Goal: Task Accomplishment & Management: Complete application form

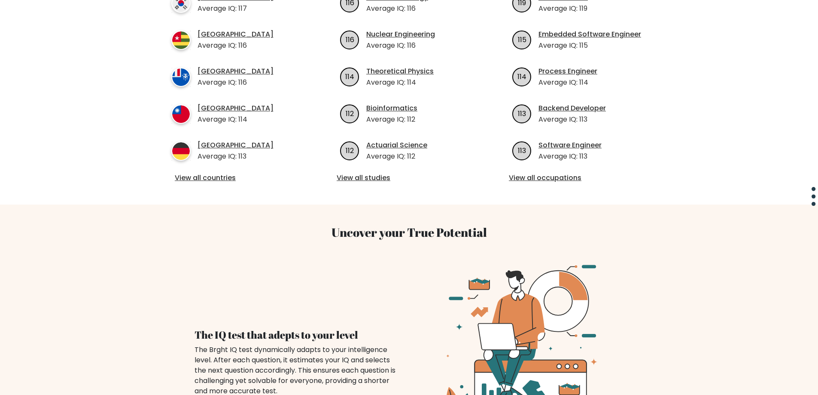
scroll to position [387, 0]
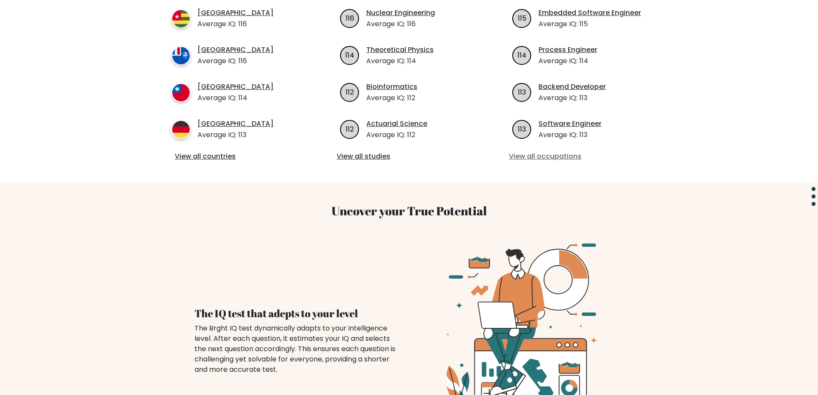
click at [552, 151] on link "View all occupations" at bounding box center [581, 156] width 145 height 10
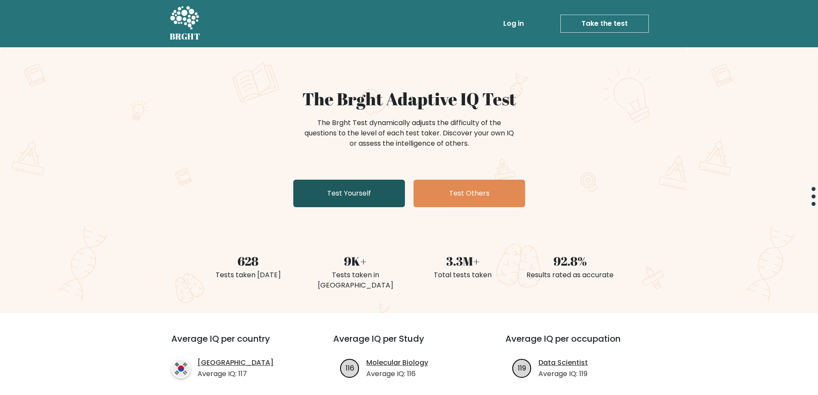
click at [341, 192] on link "Test Yourself" at bounding box center [349, 193] width 112 height 27
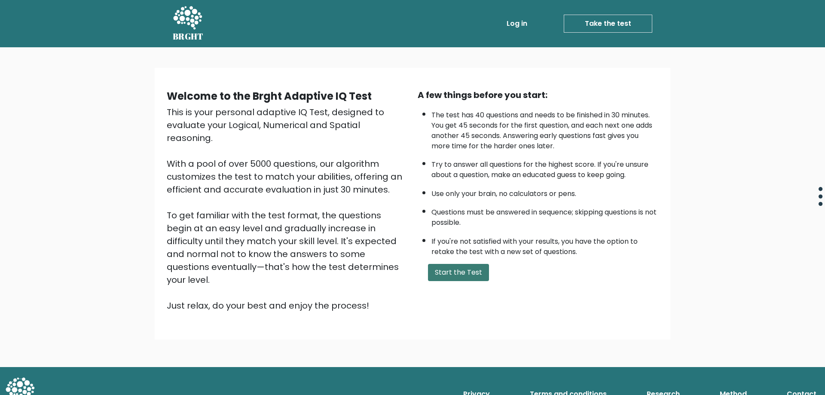
click at [439, 267] on button "Start the Test" at bounding box center [458, 272] width 61 height 17
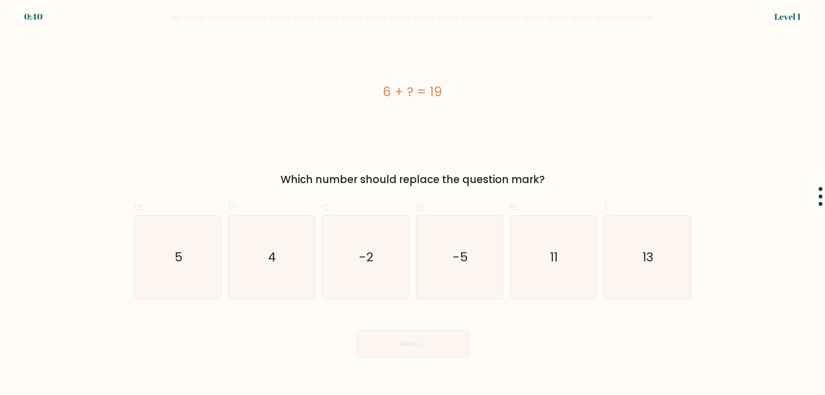
click at [603, 246] on div "f. 13" at bounding box center [647, 248] width 94 height 101
click at [621, 258] on icon "13" at bounding box center [647, 257] width 83 height 83
click at [413, 203] on input "f. 13" at bounding box center [412, 201] width 0 height 6
radio input "true"
click at [621, 258] on icon "13" at bounding box center [647, 257] width 82 height 82
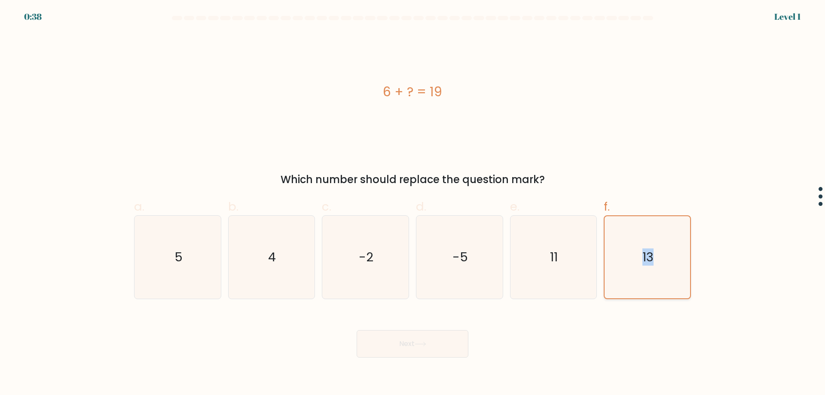
click at [413, 203] on input "f. 13" at bounding box center [412, 201] width 0 height 6
click at [441, 343] on button "Next" at bounding box center [413, 343] width 112 height 27
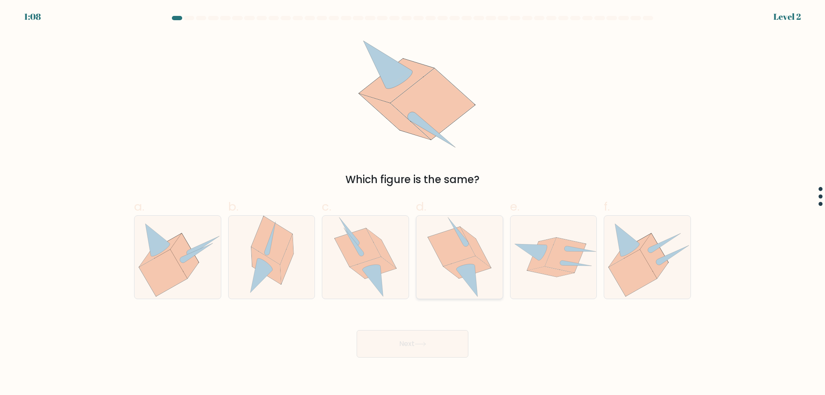
click at [472, 259] on icon at bounding box center [466, 267] width 47 height 22
click at [413, 203] on input "d." at bounding box center [412, 201] width 0 height 6
radio input "true"
click at [426, 342] on icon at bounding box center [421, 343] width 12 height 5
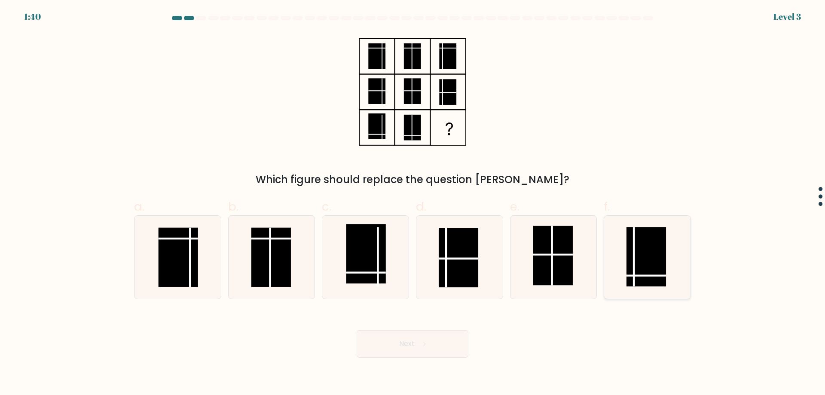
click at [641, 266] on rect at bounding box center [646, 256] width 40 height 59
click at [413, 203] on input "f." at bounding box center [412, 201] width 0 height 6
radio input "true"
click at [387, 347] on button "Next" at bounding box center [413, 343] width 112 height 27
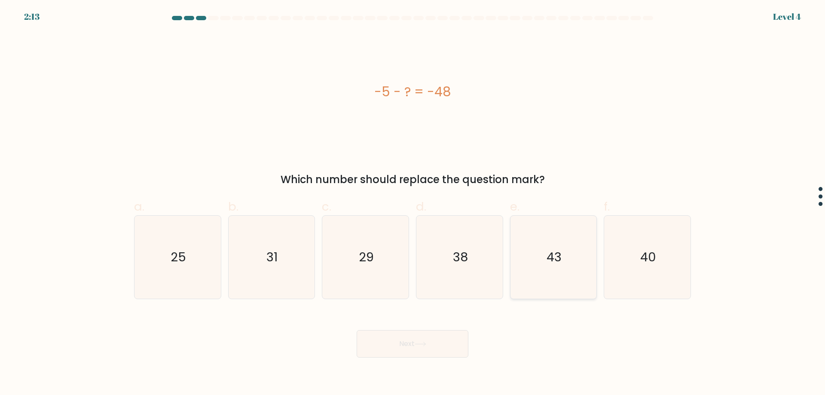
click at [560, 261] on text "43" at bounding box center [553, 256] width 15 height 17
click at [413, 203] on input "e. 43" at bounding box center [412, 201] width 0 height 6
radio input "true"
click at [432, 340] on button "Next" at bounding box center [413, 343] width 112 height 27
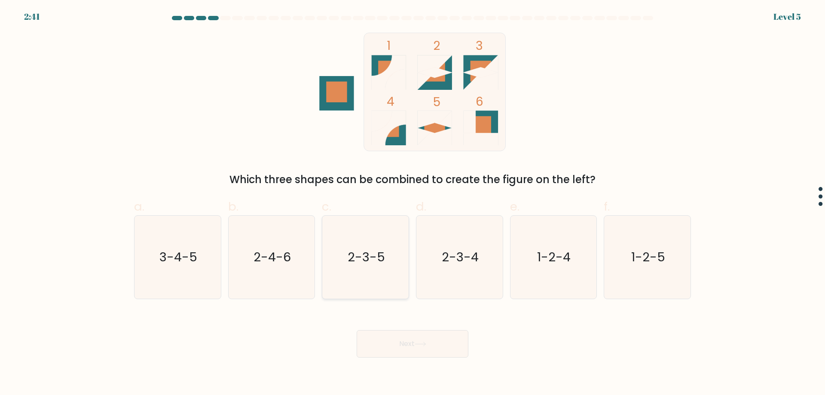
drag, startPoint x: 368, startPoint y: 260, endPoint x: 369, endPoint y: 265, distance: 4.9
click at [369, 265] on text "2-3-5" at bounding box center [366, 256] width 37 height 17
click at [412, 203] on input "c. 2-3-5" at bounding box center [412, 201] width 0 height 6
radio input "true"
click at [421, 338] on button "Next" at bounding box center [413, 343] width 112 height 27
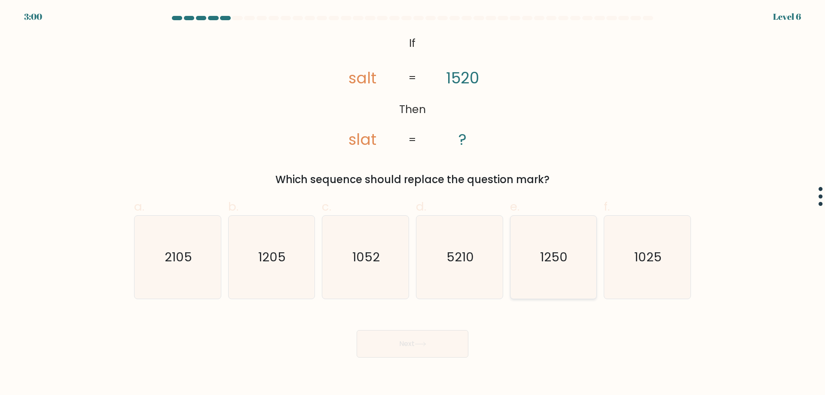
click at [539, 256] on icon "1250" at bounding box center [553, 257] width 83 height 83
click at [413, 203] on input "e. 1250" at bounding box center [412, 201] width 0 height 6
radio input "true"
click at [441, 340] on button "Next" at bounding box center [413, 343] width 112 height 27
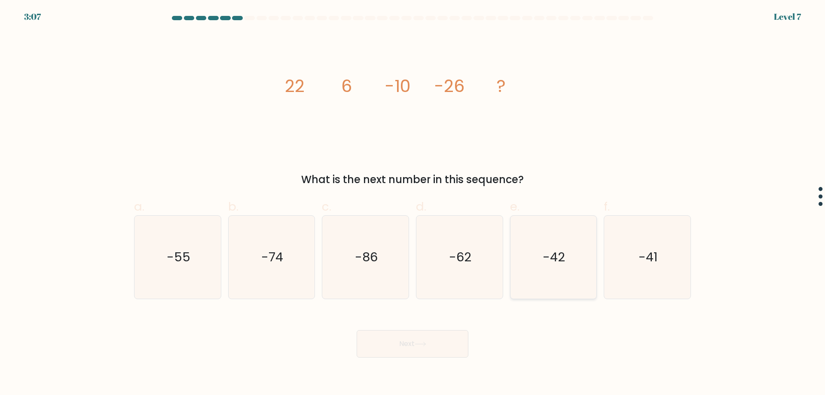
click at [570, 241] on icon "-42" at bounding box center [553, 257] width 83 height 83
click at [413, 203] on input "e. -42" at bounding box center [412, 201] width 0 height 6
radio input "true"
click at [430, 350] on button "Next" at bounding box center [413, 343] width 112 height 27
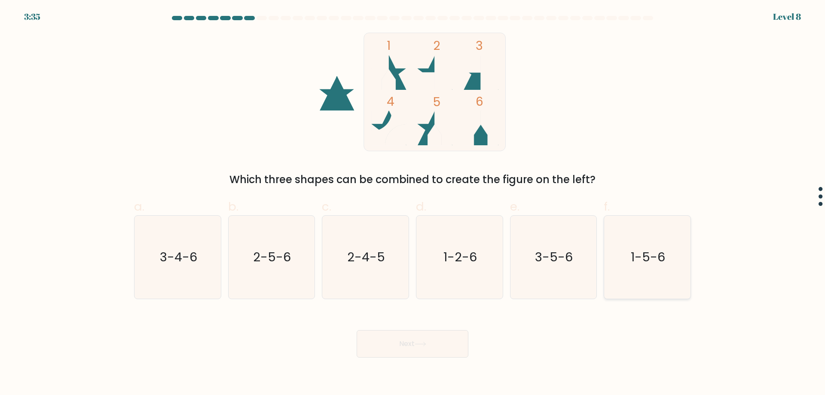
click at [643, 250] on text "1-5-6" at bounding box center [648, 256] width 34 height 17
click at [413, 203] on input "f. 1-5-6" at bounding box center [412, 201] width 0 height 6
radio input "true"
click at [414, 354] on button "Next" at bounding box center [413, 343] width 112 height 27
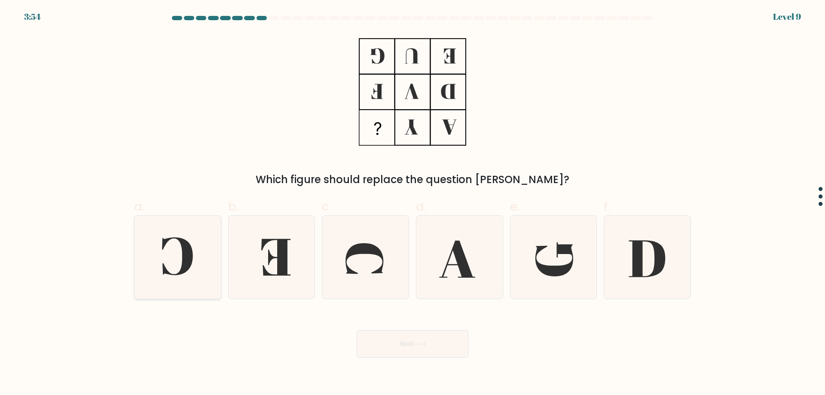
click at [178, 266] on icon at bounding box center [177, 257] width 83 height 83
click at [412, 203] on input "a." at bounding box center [412, 201] width 0 height 6
radio input "true"
click at [407, 341] on button "Next" at bounding box center [413, 343] width 112 height 27
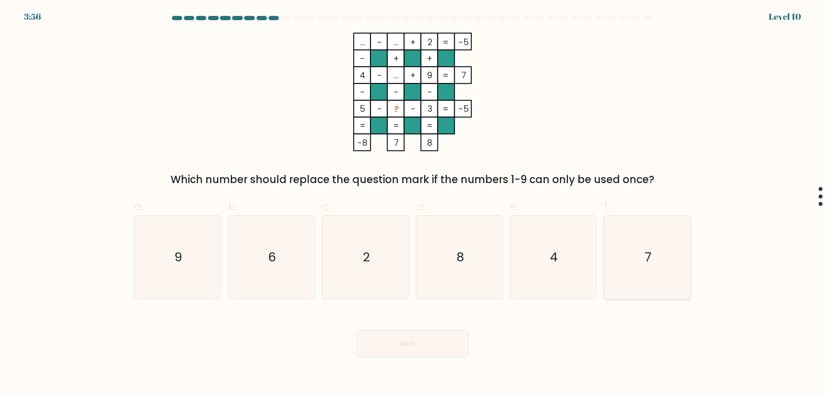
click at [646, 263] on text "7" at bounding box center [648, 256] width 7 height 17
click at [413, 203] on input "f. 7" at bounding box center [412, 201] width 0 height 6
radio input "true"
click at [373, 351] on button "Next" at bounding box center [413, 343] width 112 height 27
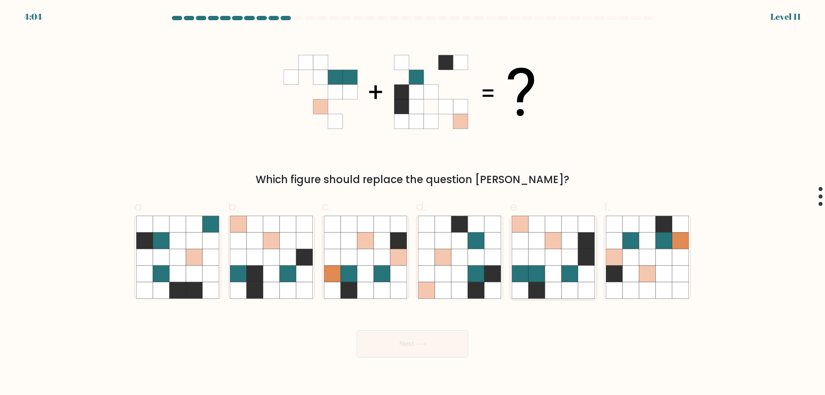
click at [528, 268] on icon at bounding box center [520, 273] width 16 height 16
click at [413, 203] on input "e." at bounding box center [412, 201] width 0 height 6
radio input "true"
click at [429, 344] on button "Next" at bounding box center [413, 343] width 112 height 27
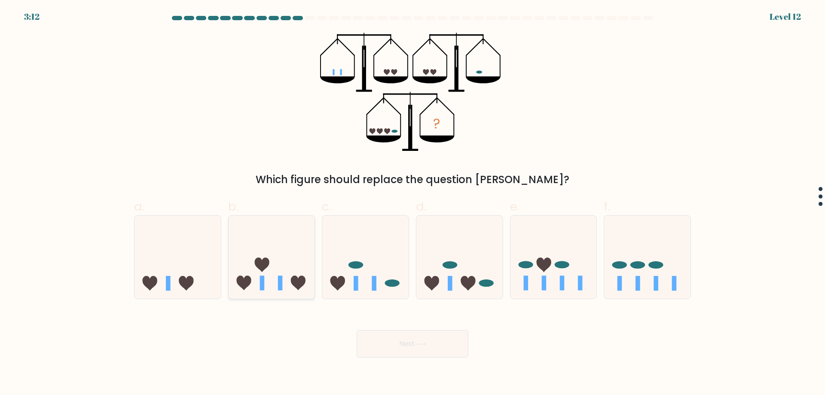
click at [247, 276] on icon at bounding box center [272, 256] width 86 height 71
click at [412, 203] on input "b." at bounding box center [412, 201] width 0 height 6
radio input "true"
click at [398, 341] on button "Next" at bounding box center [413, 343] width 112 height 27
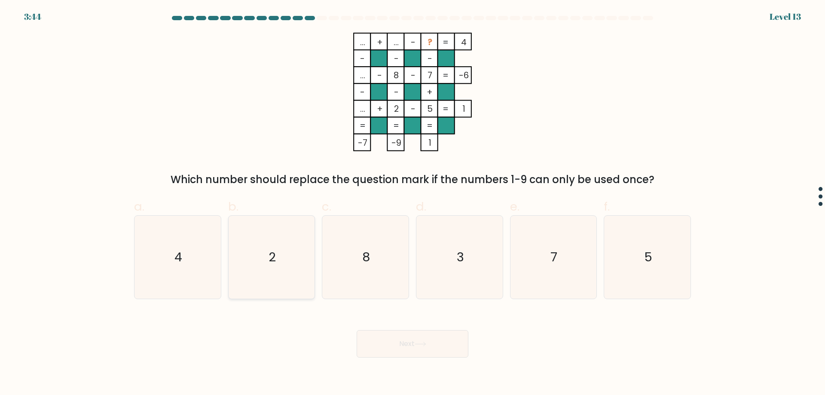
click at [261, 272] on icon "2" at bounding box center [271, 257] width 83 height 83
click at [412, 203] on input "b. 2" at bounding box center [412, 201] width 0 height 6
radio input "true"
click at [411, 341] on button "Next" at bounding box center [413, 343] width 112 height 27
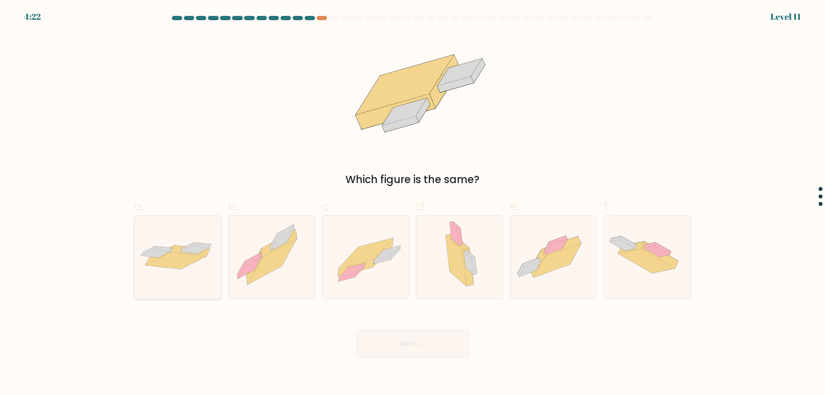
click at [176, 265] on icon at bounding box center [176, 261] width 60 height 16
click at [412, 203] on input "a." at bounding box center [412, 201] width 0 height 6
radio input "true"
click at [407, 341] on button "Next" at bounding box center [413, 343] width 112 height 27
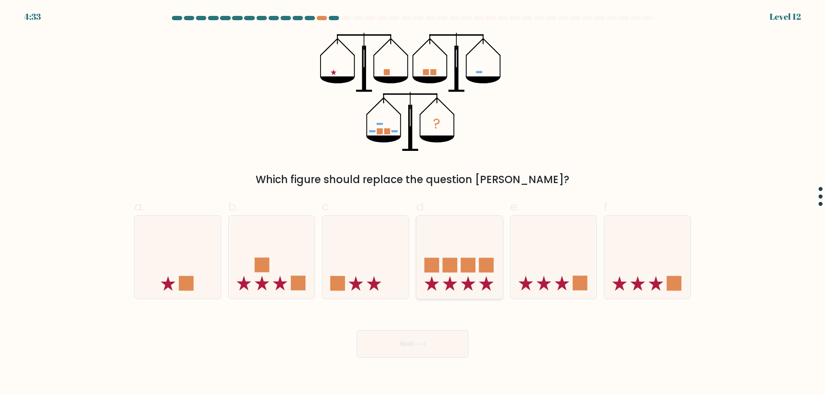
click at [477, 271] on icon at bounding box center [459, 256] width 86 height 71
click at [413, 203] on input "d." at bounding box center [412, 201] width 0 height 6
radio input "true"
click at [421, 348] on button "Next" at bounding box center [413, 343] width 112 height 27
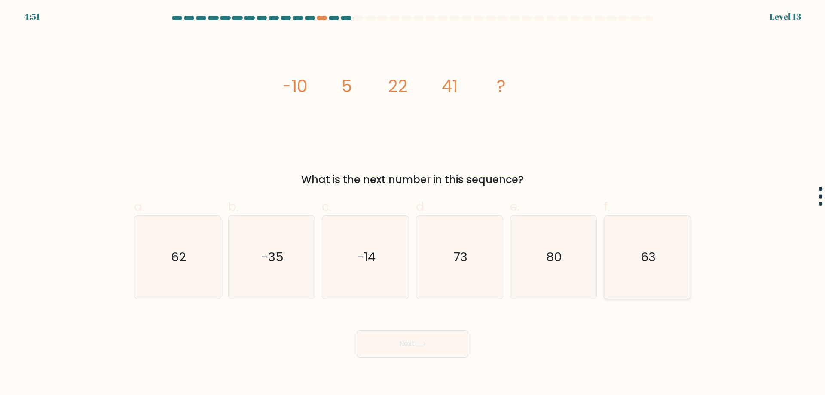
click at [669, 276] on icon "63" at bounding box center [647, 257] width 83 height 83
click at [413, 203] on input "f. 63" at bounding box center [412, 201] width 0 height 6
radio input "true"
drag, startPoint x: 669, startPoint y: 276, endPoint x: 434, endPoint y: 358, distance: 248.9
click at [434, 358] on body "4:50 Level 13" at bounding box center [412, 197] width 825 height 395
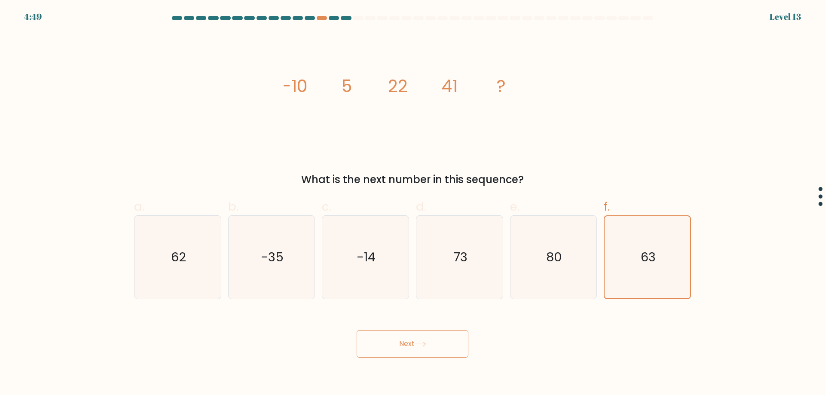
click at [424, 345] on icon at bounding box center [421, 343] width 12 height 5
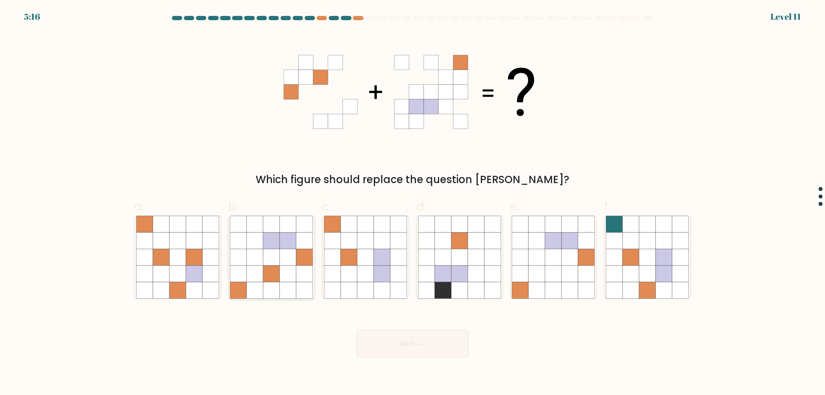
click at [254, 259] on icon at bounding box center [255, 257] width 16 height 16
click at [412, 203] on input "b." at bounding box center [412, 201] width 0 height 6
radio input "true"
click at [413, 342] on button "Next" at bounding box center [413, 343] width 112 height 27
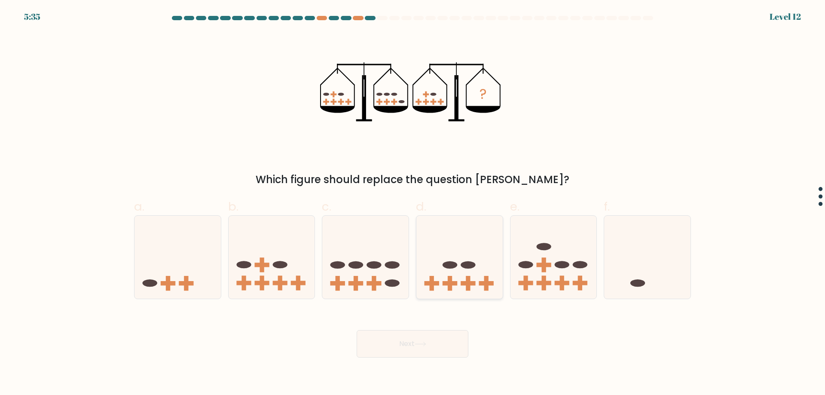
click at [453, 279] on icon at bounding box center [459, 256] width 86 height 71
click at [413, 203] on input "d." at bounding box center [412, 201] width 0 height 6
radio input "true"
click at [431, 341] on button "Next" at bounding box center [413, 343] width 112 height 27
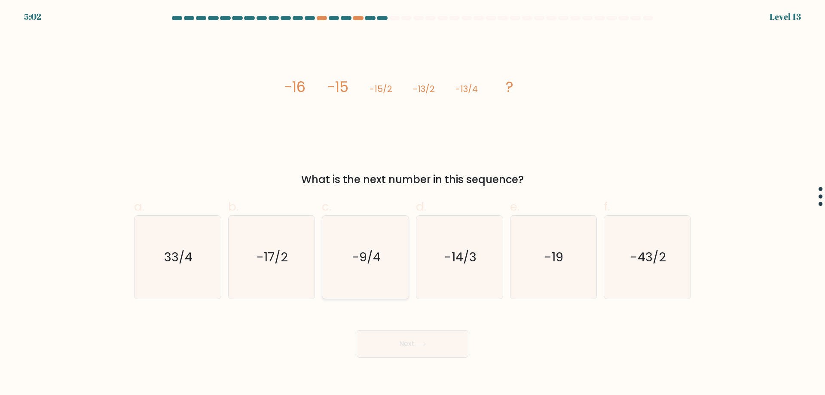
click at [372, 260] on text "-9/4" at bounding box center [366, 256] width 29 height 17
click at [412, 203] on input "c. -9/4" at bounding box center [412, 201] width 0 height 6
radio input "true"
click at [407, 335] on button "Next" at bounding box center [413, 343] width 112 height 27
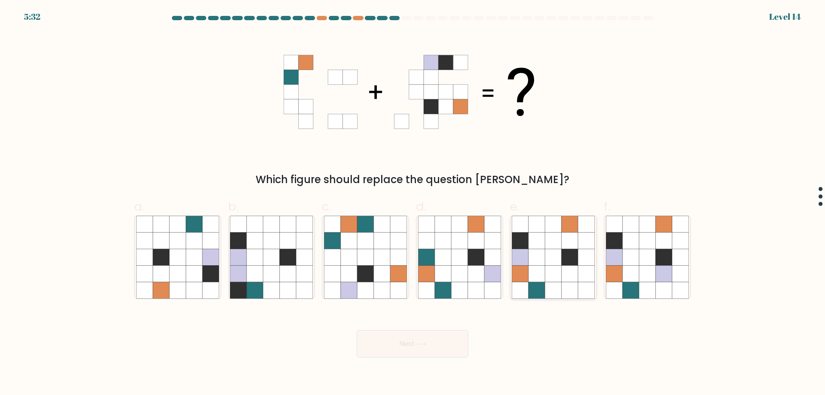
click at [546, 229] on icon at bounding box center [553, 224] width 16 height 16
click at [413, 203] on input "e." at bounding box center [412, 201] width 0 height 6
radio input "true"
click at [419, 352] on button "Next" at bounding box center [413, 343] width 112 height 27
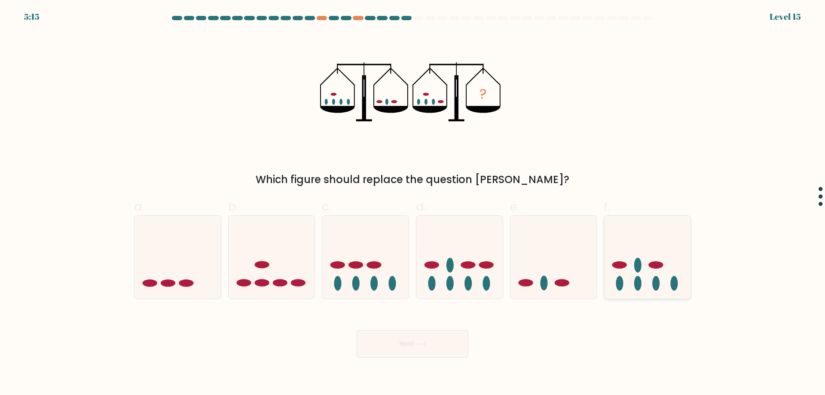
click at [644, 271] on icon at bounding box center [647, 256] width 86 height 71
click at [413, 203] on input "f." at bounding box center [412, 201] width 0 height 6
radio input "true"
click at [424, 354] on button "Next" at bounding box center [413, 343] width 112 height 27
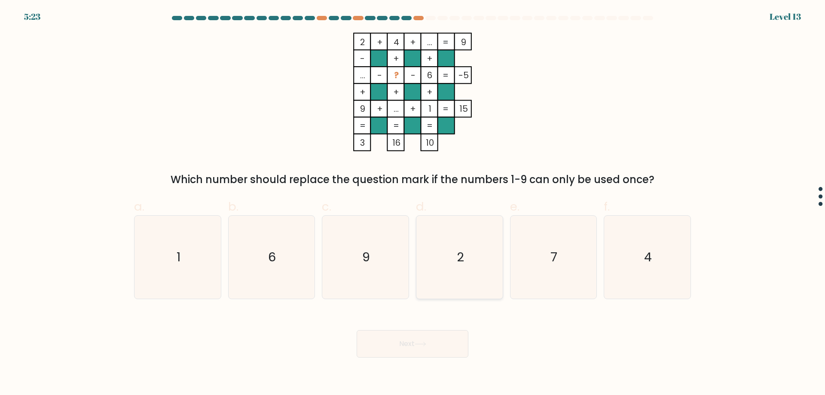
click at [469, 250] on icon "2" at bounding box center [459, 257] width 83 height 83
click at [413, 203] on input "d. 2" at bounding box center [412, 201] width 0 height 6
radio input "true"
click at [421, 343] on icon at bounding box center [421, 343] width 12 height 5
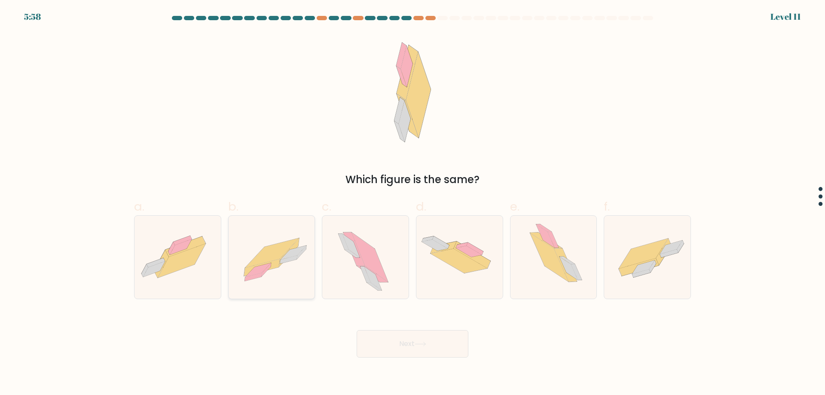
click at [274, 262] on icon at bounding box center [262, 267] width 36 height 17
click at [412, 203] on input "b." at bounding box center [412, 201] width 0 height 6
radio input "true"
click at [412, 341] on button "Next" at bounding box center [413, 343] width 112 height 27
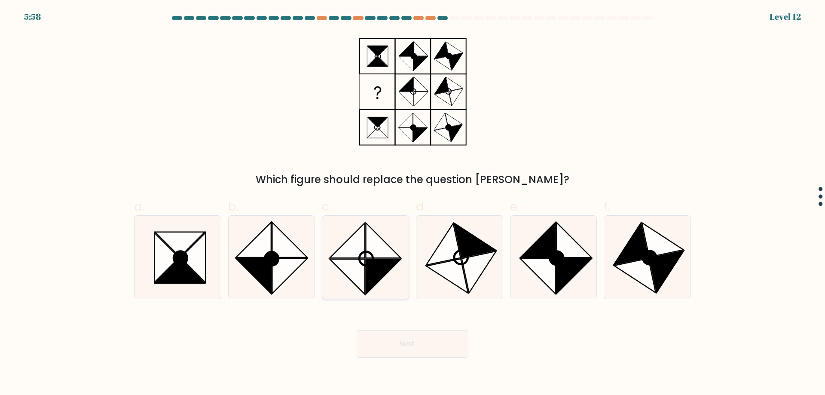
click at [377, 265] on icon at bounding box center [383, 276] width 35 height 35
click at [412, 203] on input "c." at bounding box center [412, 201] width 0 height 6
radio input "true"
click at [400, 342] on button "Next" at bounding box center [413, 343] width 112 height 27
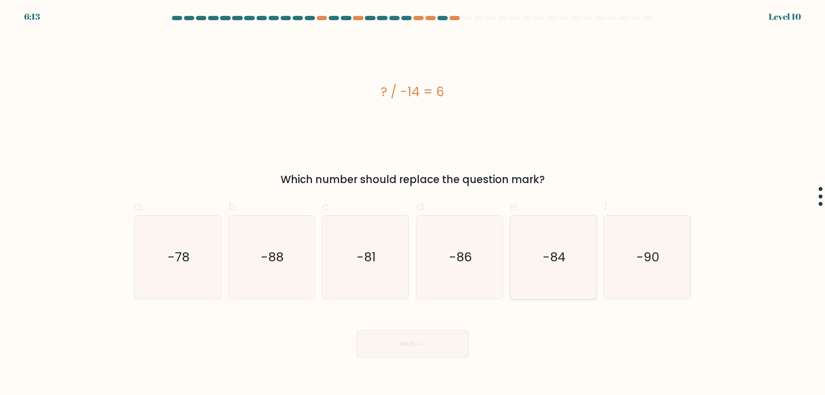
click at [548, 247] on icon "-84" at bounding box center [553, 257] width 83 height 83
click at [413, 203] on input "e. -84" at bounding box center [412, 201] width 0 height 6
radio input "true"
click at [438, 342] on button "Next" at bounding box center [413, 343] width 112 height 27
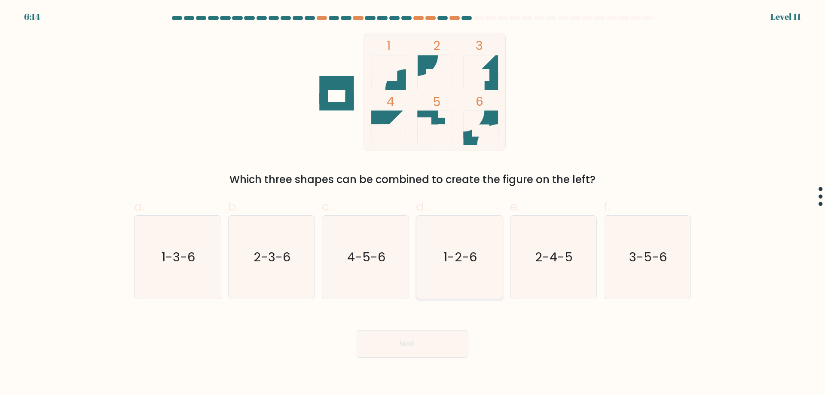
click at [466, 256] on text "1-2-6" at bounding box center [460, 256] width 34 height 17
click at [413, 203] on input "d. 1-2-6" at bounding box center [412, 201] width 0 height 6
radio input "true"
click at [432, 345] on button "Next" at bounding box center [413, 343] width 112 height 27
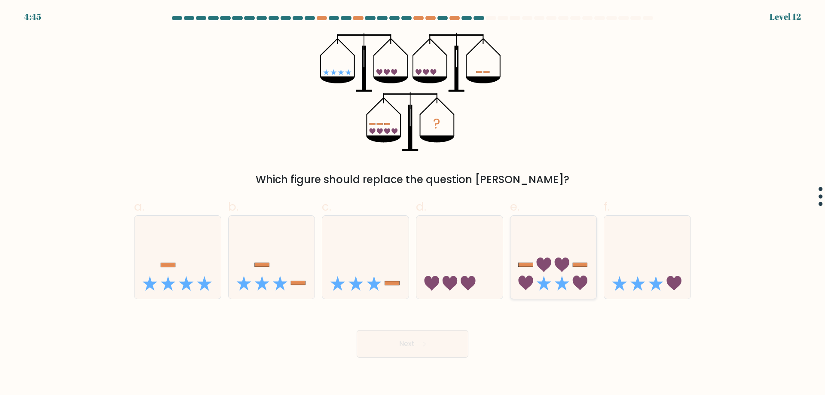
click at [564, 277] on icon at bounding box center [553, 256] width 86 height 71
click at [413, 203] on input "e." at bounding box center [412, 201] width 0 height 6
radio input "true"
click at [424, 339] on button "Next" at bounding box center [413, 343] width 112 height 27
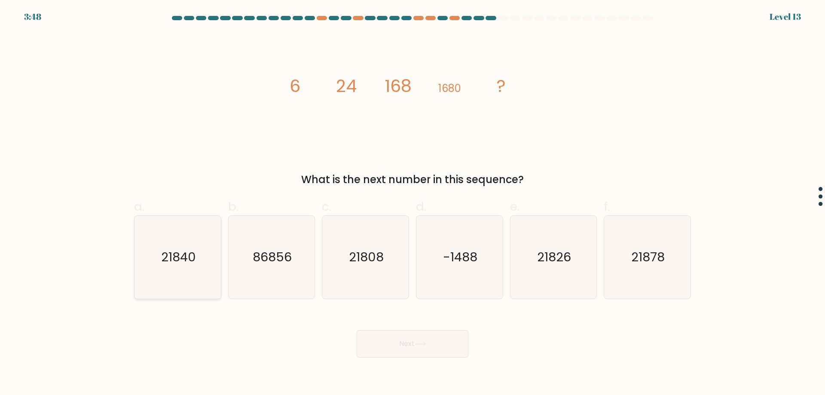
click at [177, 265] on icon "21840" at bounding box center [177, 257] width 83 height 83
click at [393, 341] on button "Next" at bounding box center [413, 343] width 112 height 27
click at [192, 234] on icon "21840" at bounding box center [177, 257] width 83 height 83
click at [412, 203] on input "a. 21840" at bounding box center [412, 201] width 0 height 6
radio input "true"
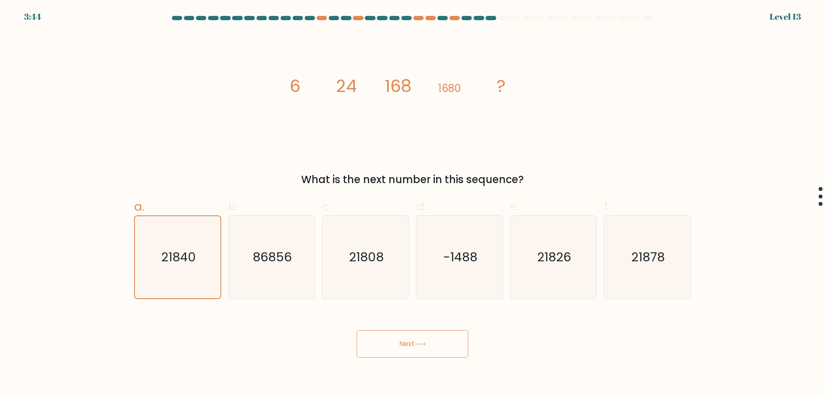
click at [387, 343] on button "Next" at bounding box center [413, 343] width 112 height 27
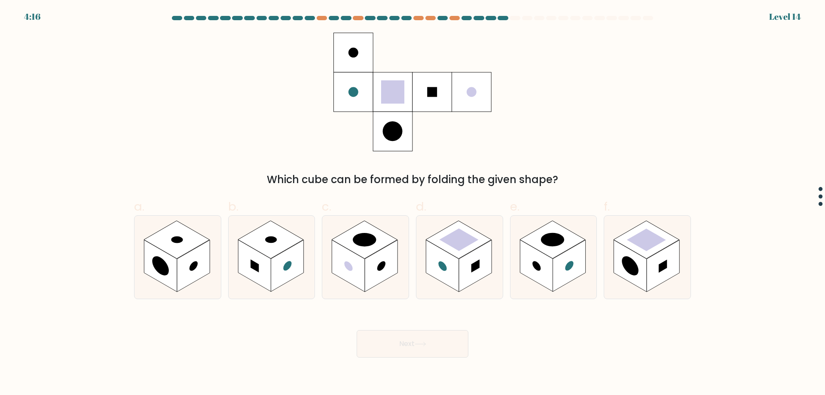
click at [396, 125] on circle at bounding box center [393, 131] width 20 height 20
click at [463, 242] on rect at bounding box center [458, 239] width 39 height 22
click at [413, 203] on input "d." at bounding box center [412, 201] width 0 height 6
radio input "true"
drag, startPoint x: 423, startPoint y: 330, endPoint x: 420, endPoint y: 336, distance: 6.7
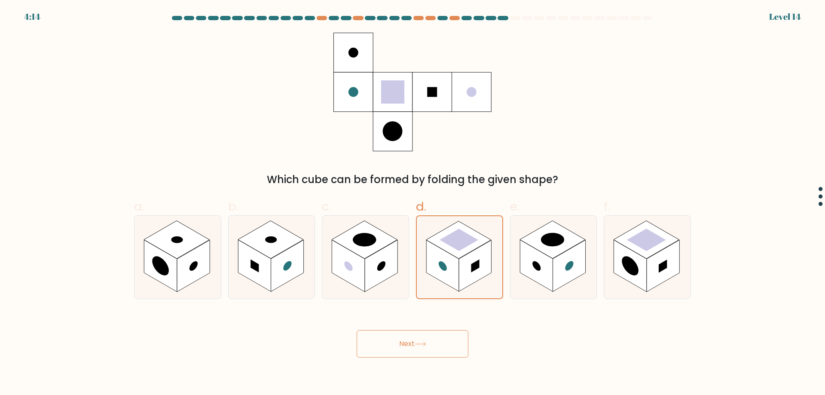
click at [421, 332] on form at bounding box center [412, 186] width 825 height 341
click at [417, 343] on icon at bounding box center [421, 343] width 12 height 5
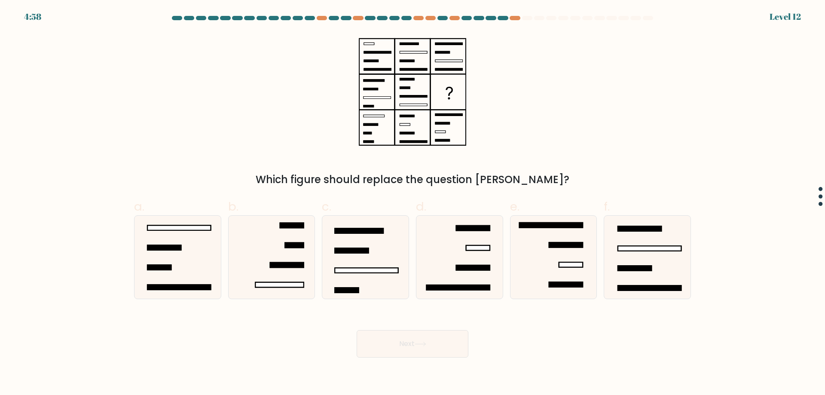
click at [416, 349] on button "Next" at bounding box center [413, 343] width 112 height 27
click at [538, 160] on div "Which figure should replace the question mark?" at bounding box center [412, 110] width 567 height 155
click at [467, 250] on rect at bounding box center [478, 247] width 24 height 5
click at [413, 203] on input "d." at bounding box center [412, 201] width 0 height 6
radio input "true"
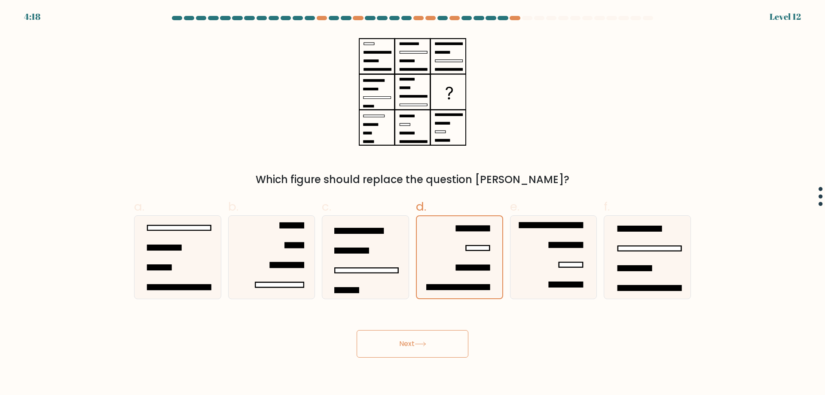
click at [409, 342] on button "Next" at bounding box center [413, 343] width 112 height 27
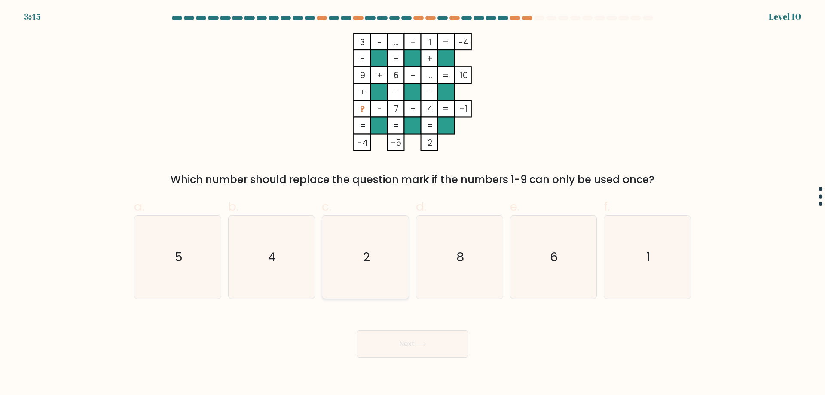
click at [391, 258] on icon "2" at bounding box center [365, 257] width 83 height 83
click at [412, 203] on input "c. 2" at bounding box center [412, 201] width 0 height 6
radio input "true"
click at [419, 343] on icon at bounding box center [421, 343] width 12 height 5
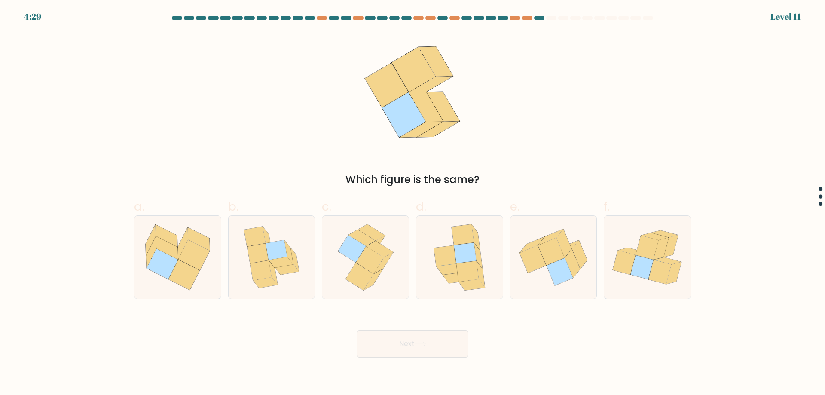
click at [419, 343] on icon at bounding box center [421, 343] width 12 height 5
click at [500, 162] on div "Which figure is the same?" at bounding box center [412, 110] width 567 height 155
click at [172, 256] on icon at bounding box center [167, 247] width 22 height 23
click at [412, 203] on input "a." at bounding box center [412, 201] width 0 height 6
radio input "true"
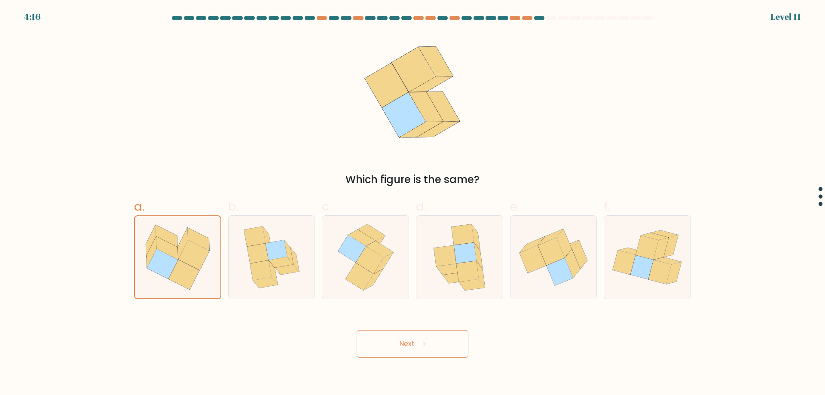
click at [399, 338] on button "Next" at bounding box center [413, 343] width 112 height 27
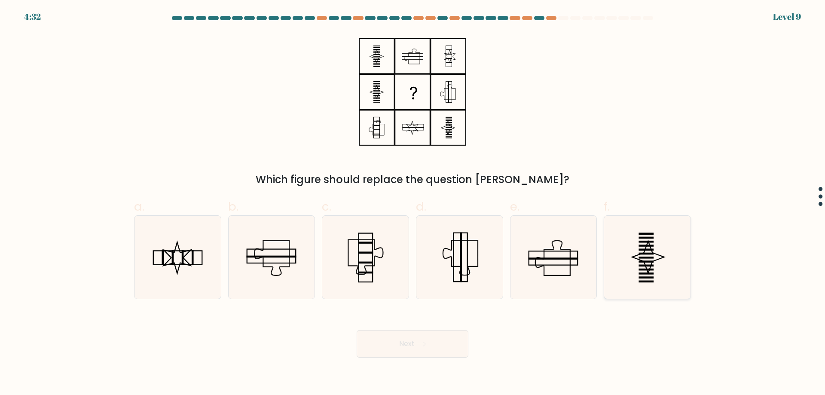
click at [630, 267] on icon at bounding box center [647, 257] width 83 height 83
click at [413, 203] on input "f." at bounding box center [412, 201] width 0 height 6
radio input "true"
click at [424, 347] on button "Next" at bounding box center [413, 343] width 112 height 27
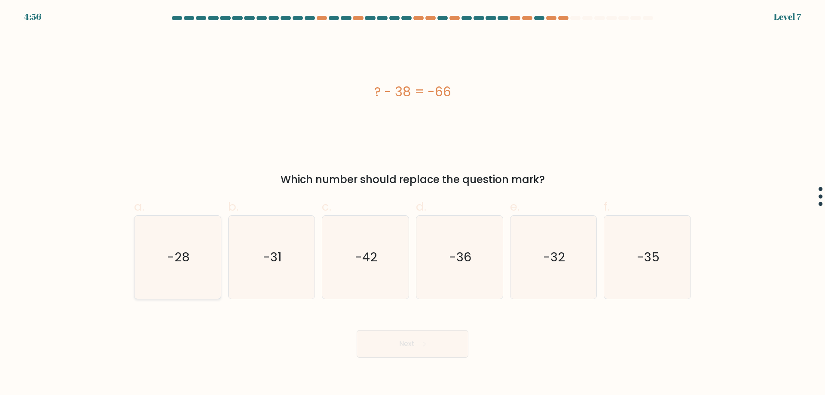
click at [172, 246] on icon "-28" at bounding box center [177, 257] width 83 height 83
click at [412, 203] on input "a. -28" at bounding box center [412, 201] width 0 height 6
radio input "true"
click at [418, 348] on button "Next" at bounding box center [413, 343] width 112 height 27
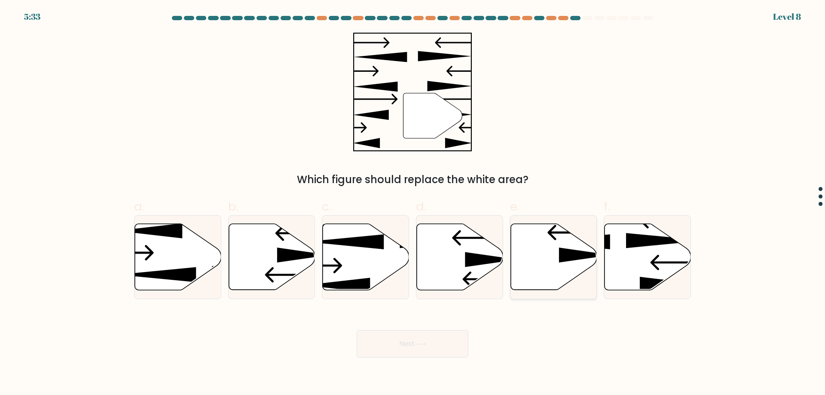
drag, startPoint x: 526, startPoint y: 241, endPoint x: 529, endPoint y: 245, distance: 4.6
click at [529, 245] on icon at bounding box center [553, 257] width 86 height 66
click at [413, 203] on input "e." at bounding box center [412, 201] width 0 height 6
radio input "true"
click at [418, 343] on icon at bounding box center [421, 343] width 12 height 5
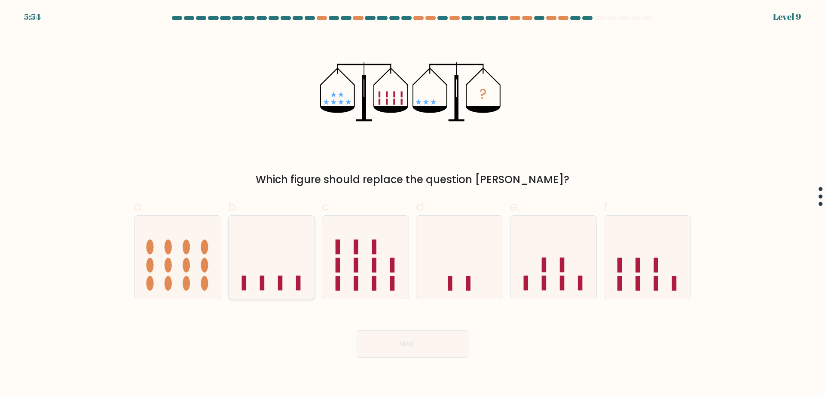
click at [290, 267] on icon at bounding box center [272, 256] width 86 height 71
click at [412, 203] on input "b." at bounding box center [412, 201] width 0 height 6
radio input "true"
click at [402, 341] on button "Next" at bounding box center [413, 343] width 112 height 27
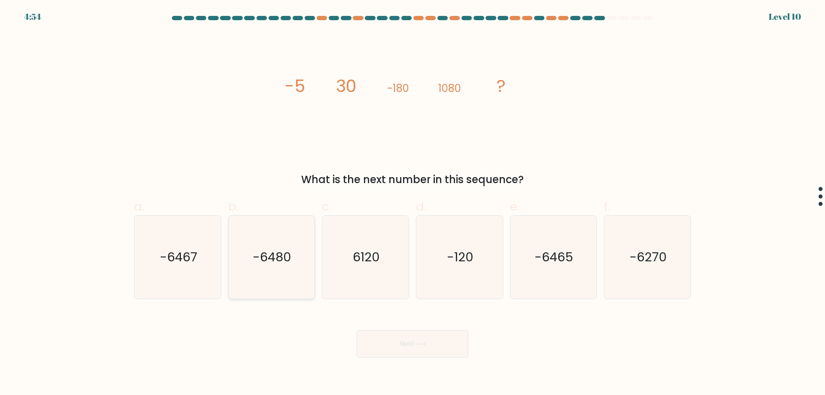
click at [254, 268] on icon "-6480" at bounding box center [271, 257] width 83 height 83
click at [412, 203] on input "b. -6480" at bounding box center [412, 201] width 0 height 6
radio input "true"
click at [405, 355] on button "Next" at bounding box center [413, 343] width 112 height 27
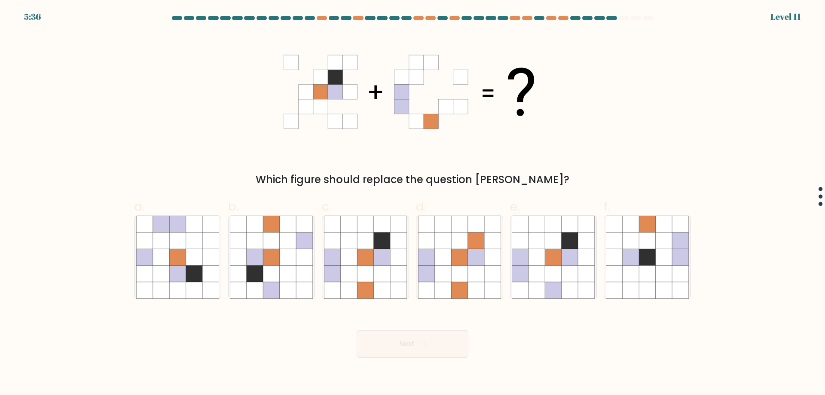
click at [408, 355] on button "Next" at bounding box center [413, 343] width 112 height 27
click at [214, 171] on div "Which figure should replace the question mark?" at bounding box center [412, 110] width 567 height 155
click at [353, 284] on icon at bounding box center [349, 290] width 16 height 16
click at [412, 203] on input "c." at bounding box center [412, 201] width 0 height 6
radio input "true"
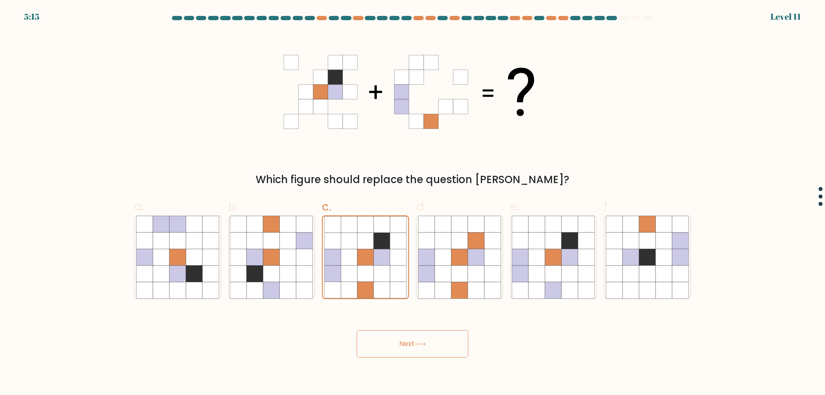
click at [430, 345] on button "Next" at bounding box center [413, 343] width 112 height 27
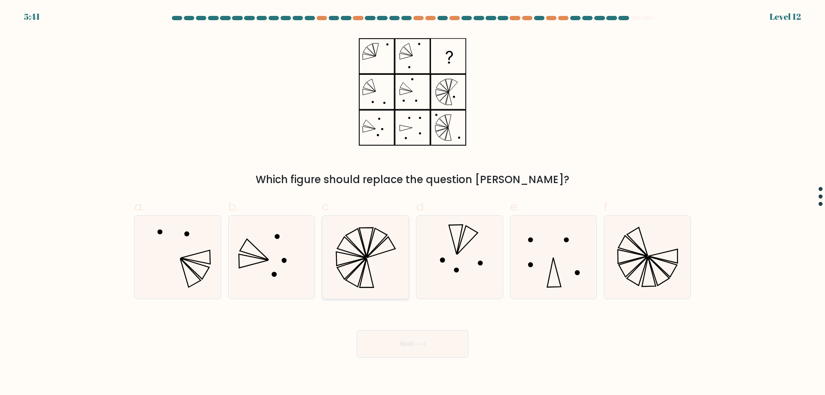
click at [388, 245] on icon at bounding box center [365, 257] width 83 height 83
click at [412, 203] on input "c." at bounding box center [412, 201] width 0 height 6
radio input "true"
click at [429, 340] on button "Next" at bounding box center [413, 343] width 112 height 27
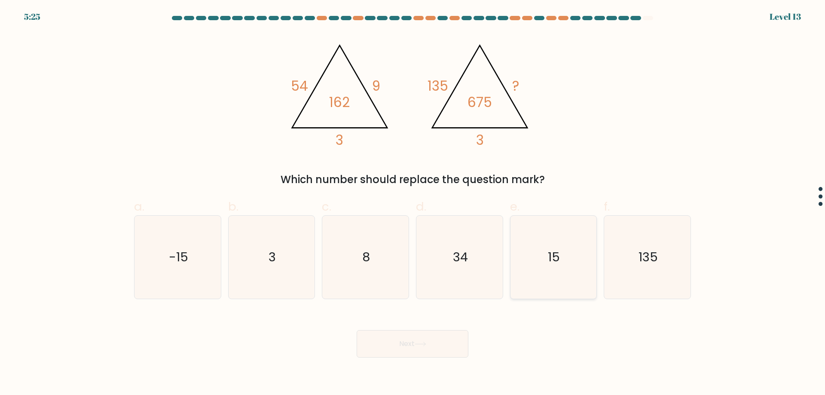
click at [560, 251] on text "15" at bounding box center [554, 256] width 12 height 17
click at [413, 203] on input "e. 15" at bounding box center [412, 201] width 0 height 6
radio input "true"
click at [432, 349] on button "Next" at bounding box center [413, 343] width 112 height 27
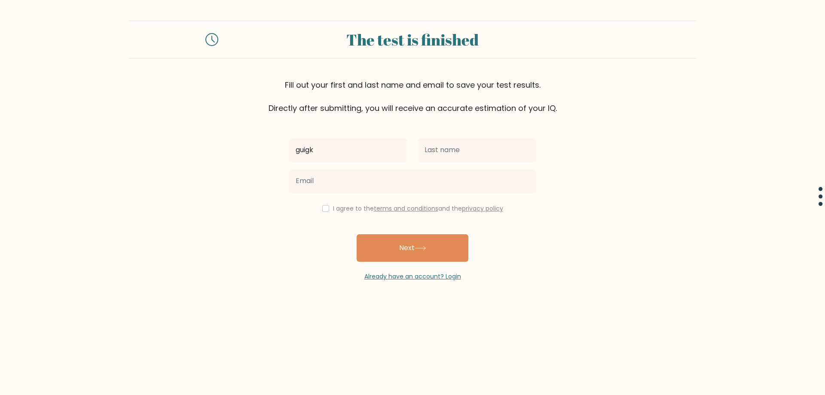
type input "guigk"
click at [461, 148] on input "text" at bounding box center [477, 150] width 119 height 24
type input "gfrvawe"
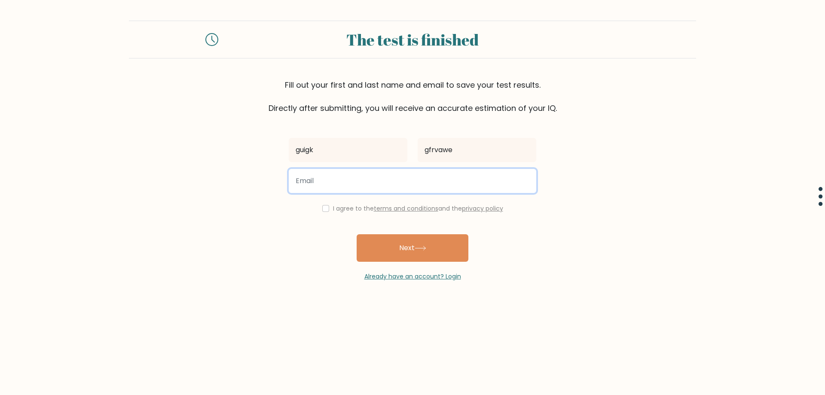
click at [373, 189] on input "email" at bounding box center [412, 181] width 247 height 24
click at [357, 234] on button "Next" at bounding box center [413, 247] width 112 height 27
click at [340, 186] on input "aer2@gmail/com" at bounding box center [412, 181] width 247 height 24
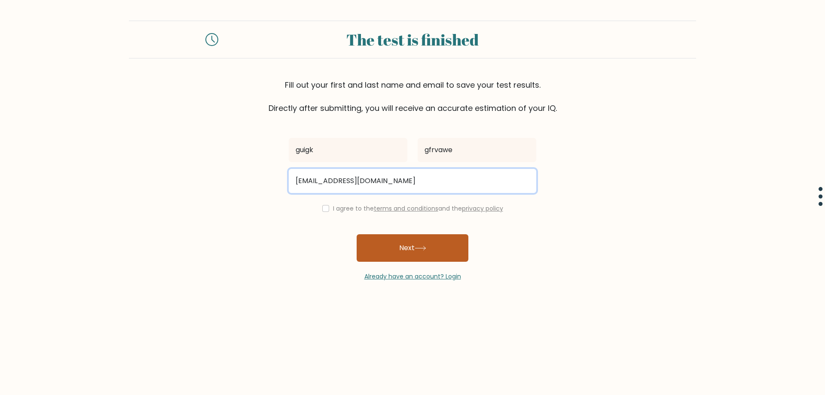
type input "aer2@gmail.com"
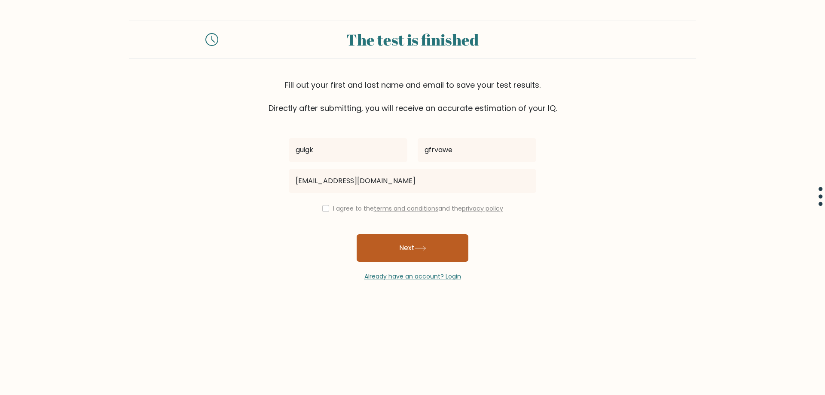
click at [395, 258] on button "Next" at bounding box center [413, 247] width 112 height 27
click at [329, 207] on div "I agree to the terms and conditions and the privacy policy" at bounding box center [413, 208] width 258 height 10
click at [322, 209] on input "checkbox" at bounding box center [325, 208] width 7 height 7
checkbox input "true"
click at [387, 248] on button "Next" at bounding box center [413, 247] width 112 height 27
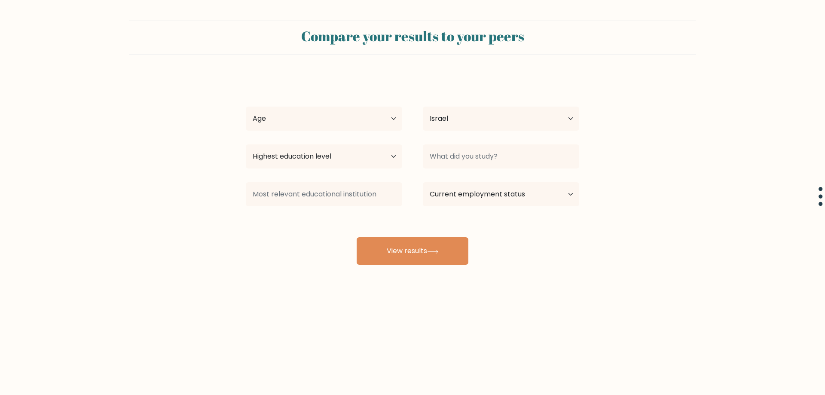
select select "IL"
click at [308, 121] on select "Age Under 18 years old 18-24 years old 25-34 years old 35-44 years old 45-54 ye…" at bounding box center [324, 119] width 156 height 24
select select "18_24"
click at [246, 107] on select "Age Under 18 years old 18-24 years old 25-34 years old 35-44 years old 45-54 ye…" at bounding box center [324, 119] width 156 height 24
click at [440, 124] on select "Country Afghanistan Albania Algeria American Samoa Andorra Angola Anguilla Anta…" at bounding box center [501, 119] width 156 height 24
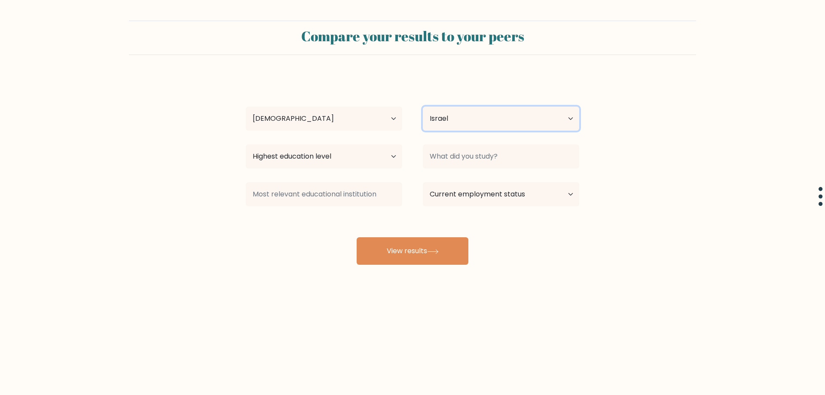
select select "US"
click at [423, 107] on select "Country Afghanistan Albania Algeria American Samoa Andorra Angola Anguilla Anta…" at bounding box center [501, 119] width 156 height 24
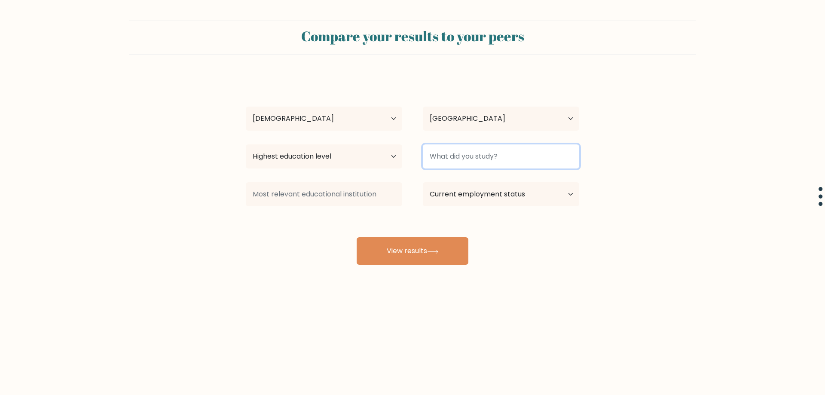
click at [450, 162] on input at bounding box center [501, 156] width 156 height 24
type input "talmud"
click at [472, 196] on select "Current employment status Employed Student Retired Other / prefer not to answer" at bounding box center [501, 194] width 156 height 24
select select "student"
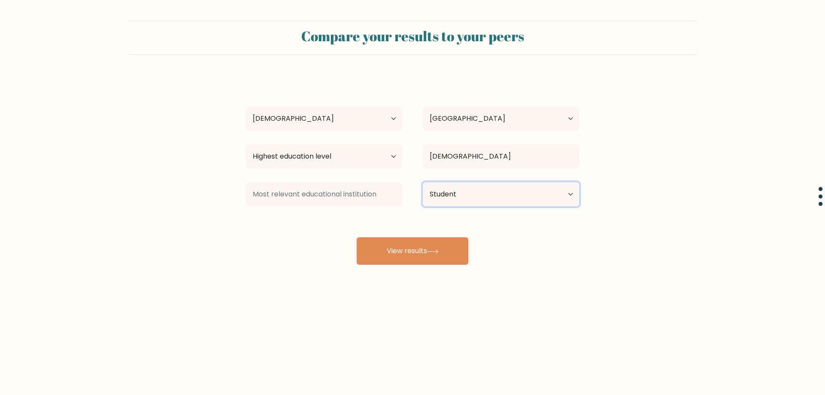
click at [423, 182] on select "Current employment status Employed Student Retired Other / prefer not to answer" at bounding box center [501, 194] width 156 height 24
click at [348, 199] on input at bounding box center [324, 194] width 156 height 24
click at [307, 166] on select "Highest education level No schooling Primary Lower Secondary Upper Secondary Oc…" at bounding box center [324, 156] width 156 height 24
select select "bachelors_degree"
click at [246, 144] on select "Highest education level No schooling Primary Lower Secondary Upper Secondary Oc…" at bounding box center [324, 156] width 156 height 24
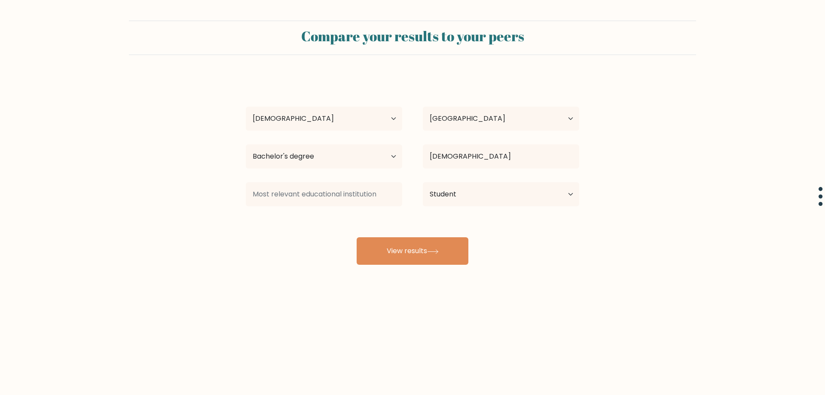
click at [393, 267] on div "Compare your results to your peers guigk gfrvawe Age Under 18 years old 18-24 y…" at bounding box center [412, 163] width 825 height 326
click at [390, 263] on button "View results" at bounding box center [413, 250] width 112 height 27
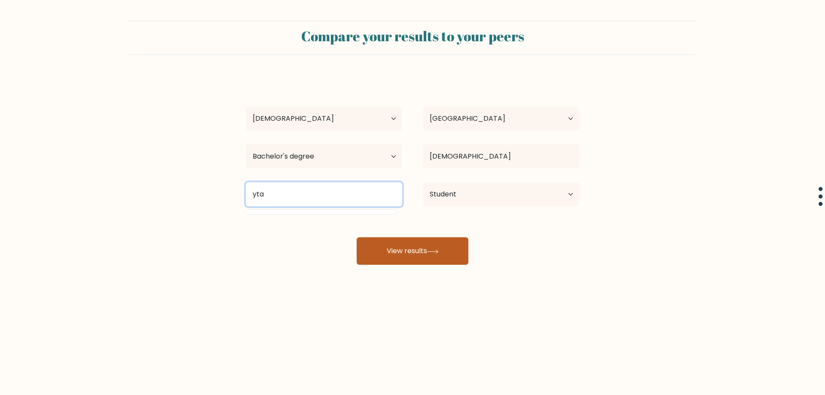
type input "yta"
click at [404, 254] on button "View results" at bounding box center [413, 250] width 112 height 27
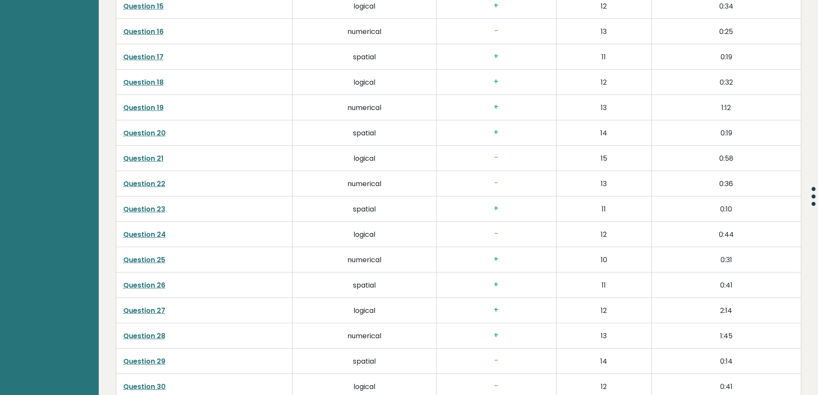
scroll to position [1976, 0]
